Goal: Check status: Check status

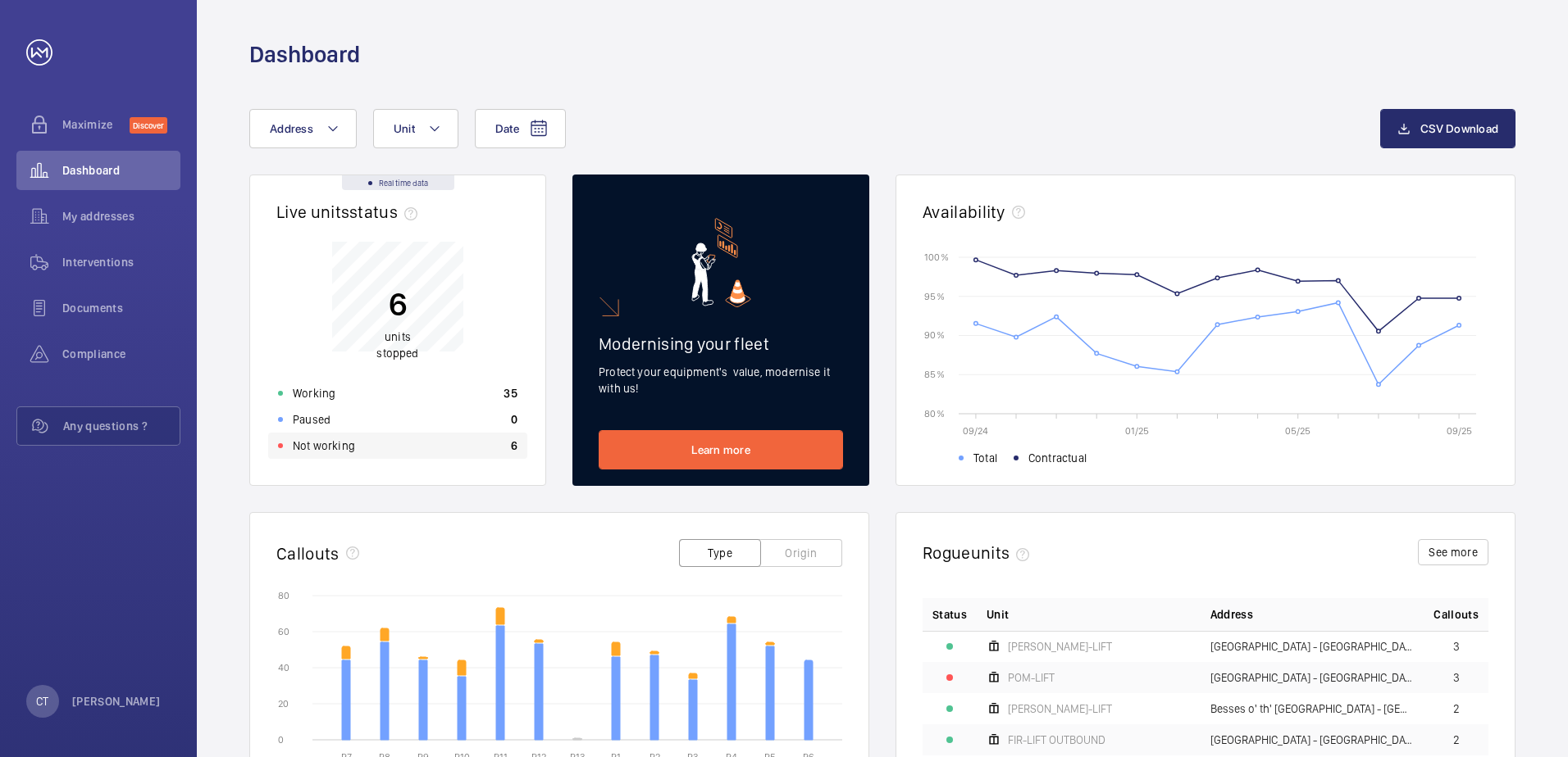
scroll to position [82, 0]
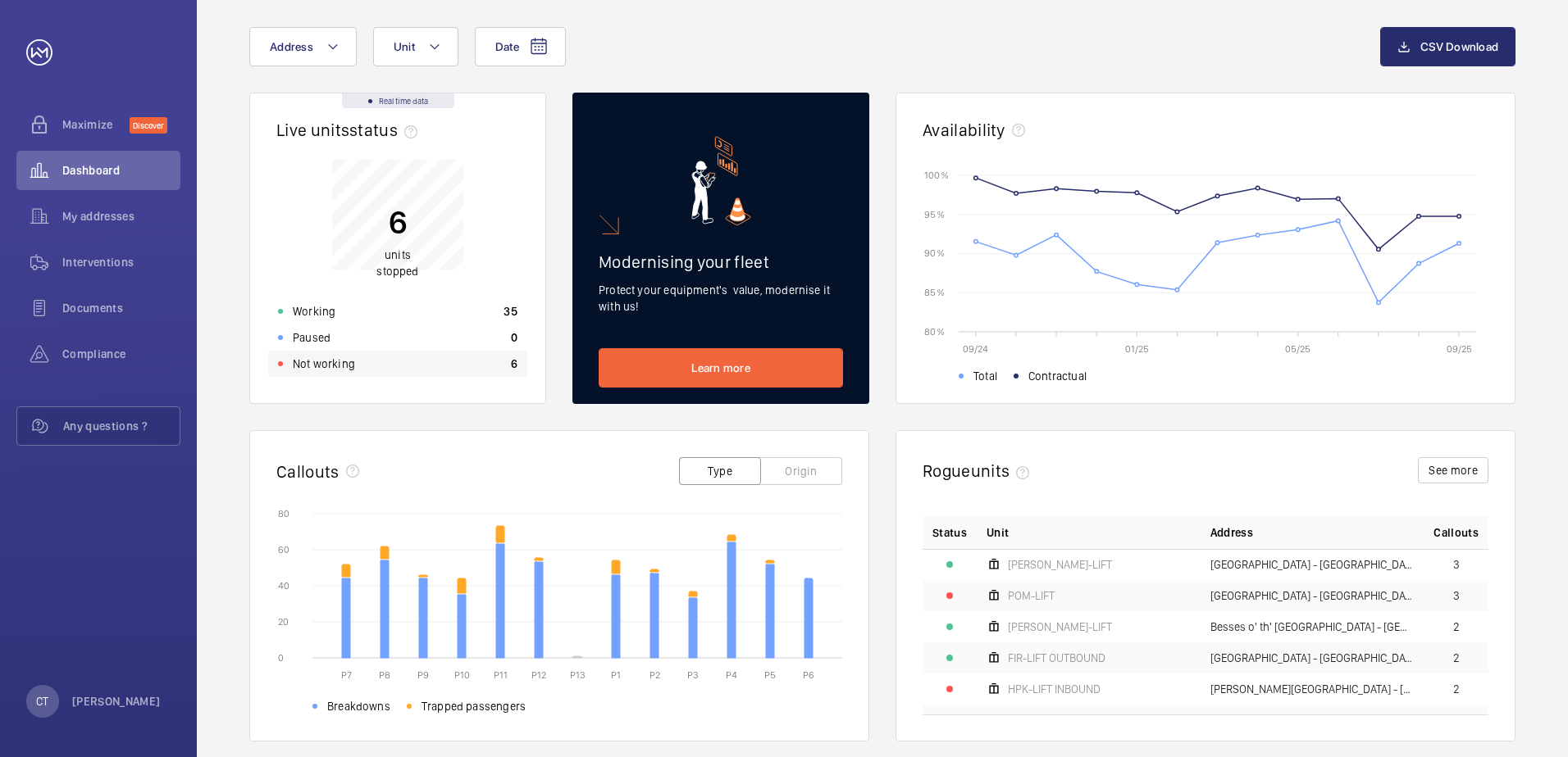
click at [364, 364] on div "Not working 6" at bounding box center [398, 363] width 259 height 27
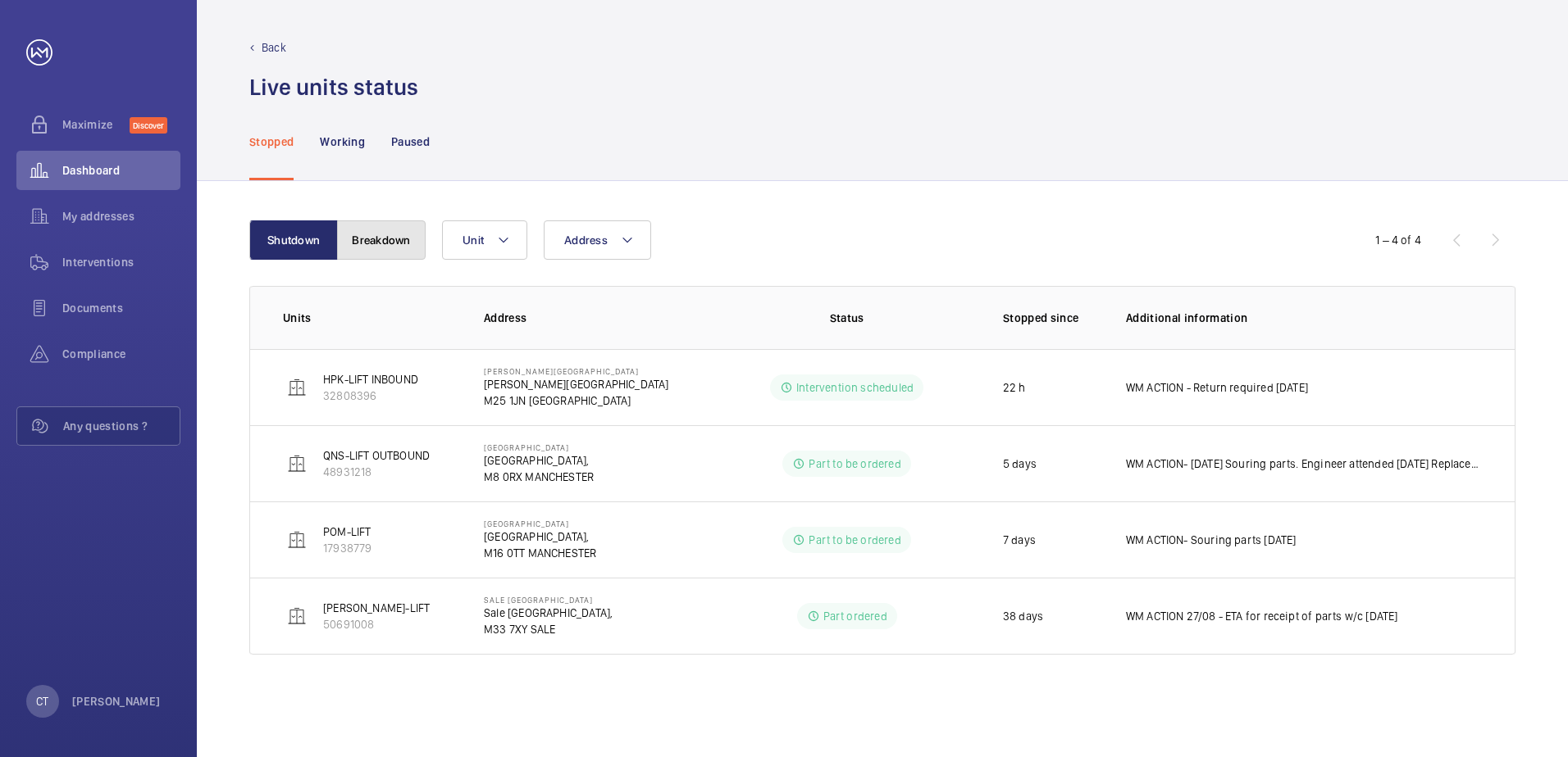
click at [373, 243] on button "Breakdown" at bounding box center [381, 240] width 88 height 39
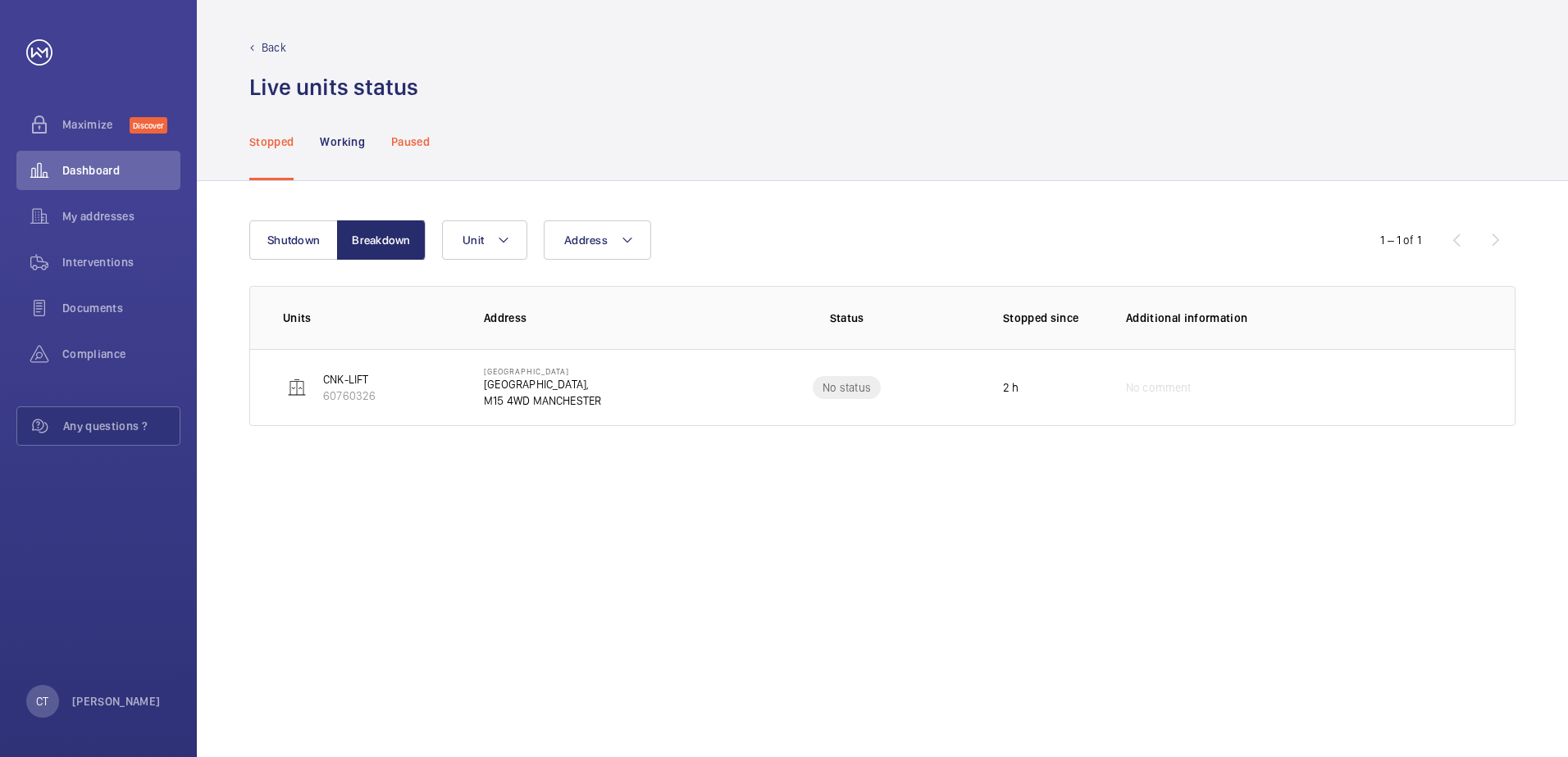
click at [419, 141] on p "Paused" at bounding box center [410, 141] width 39 height 16
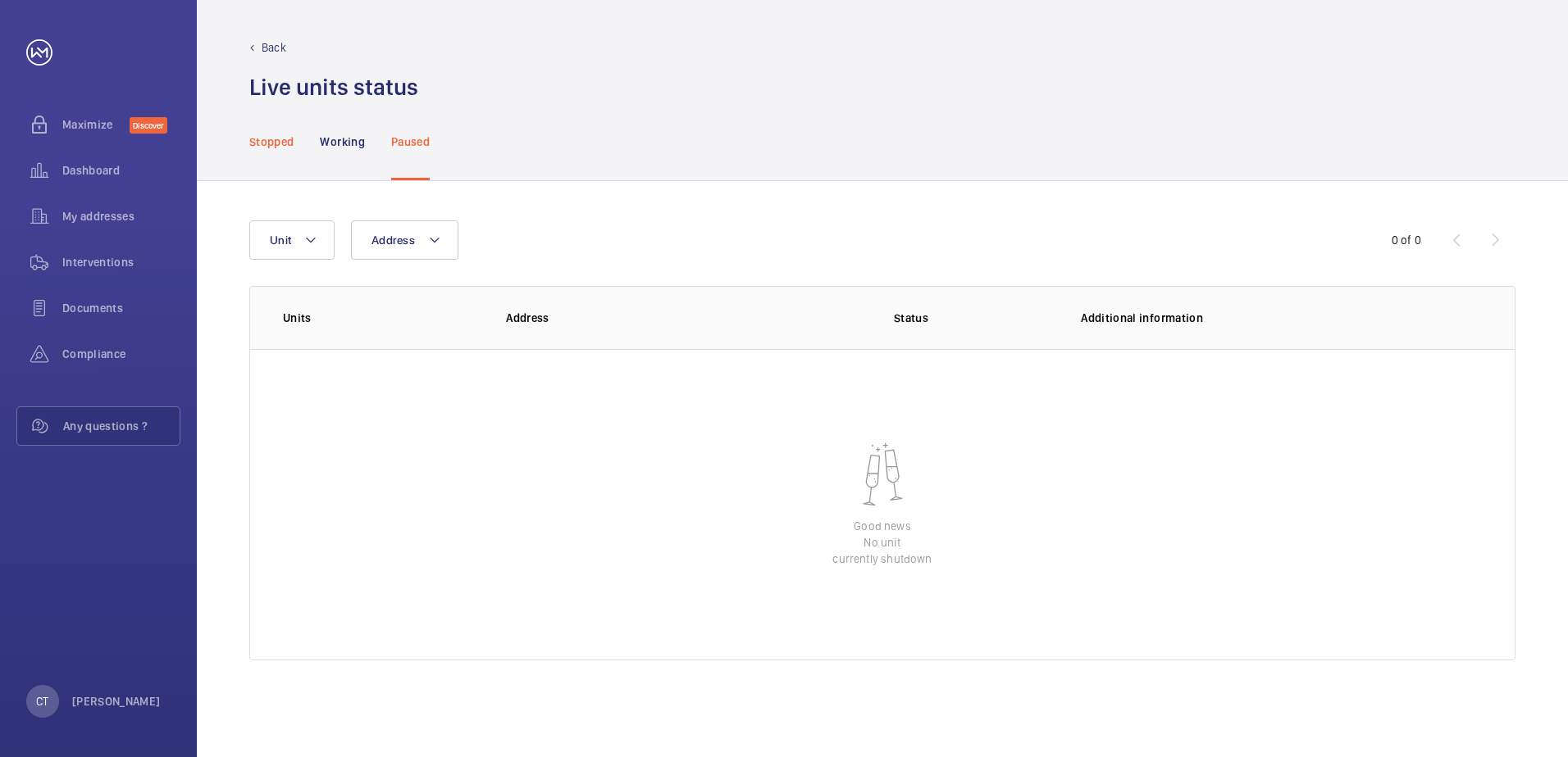
click at [279, 139] on p "Stopped" at bounding box center [272, 141] width 45 height 16
